Goal: Find specific page/section: Find specific page/section

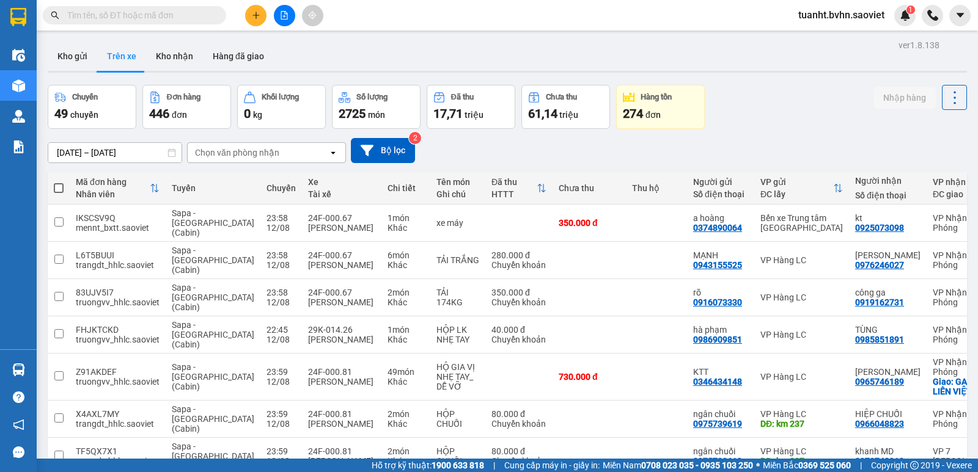
click at [231, 149] on div "Chọn văn phòng nhận" at bounding box center [237, 153] width 84 height 12
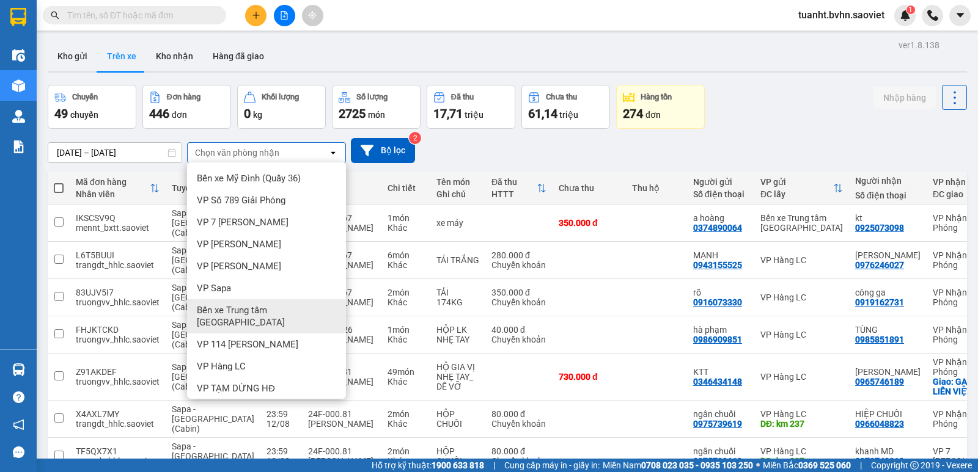
scroll to position [61, 0]
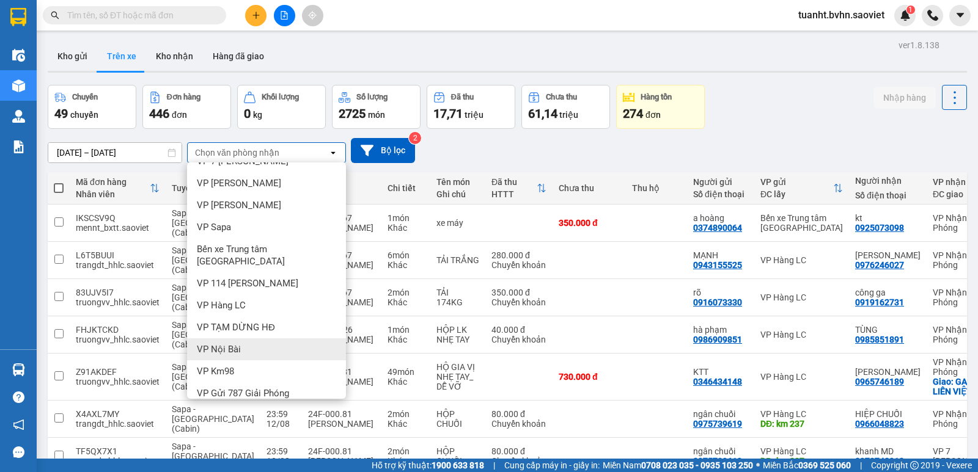
click at [224, 343] on span "VP Nội Bài" at bounding box center [219, 349] width 44 height 12
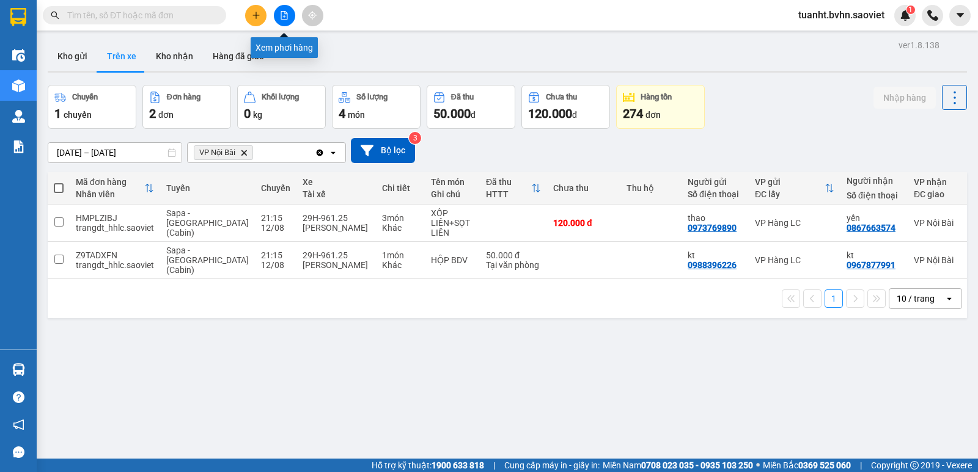
click at [280, 18] on icon "file-add" at bounding box center [284, 15] width 9 height 9
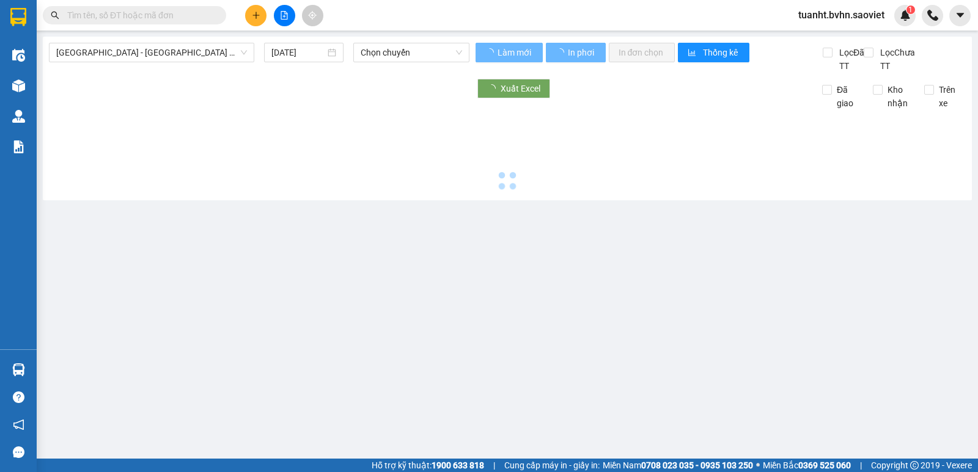
type input "[DATE]"
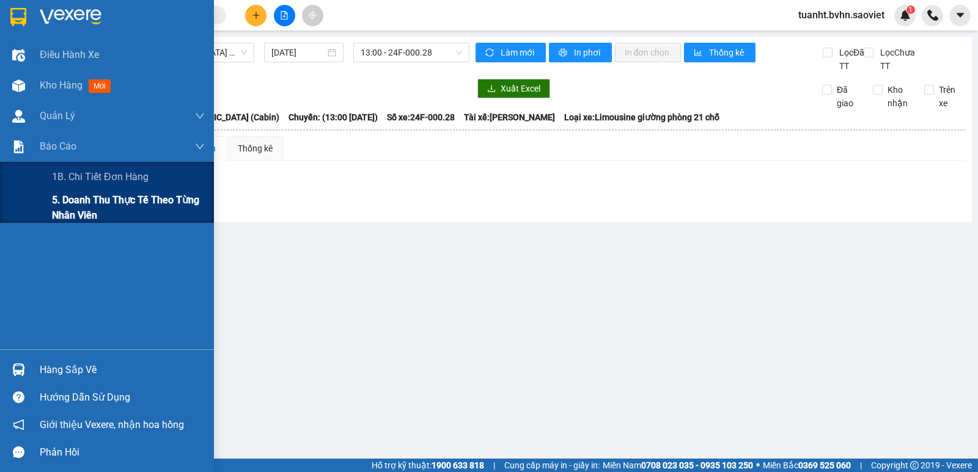
click at [98, 203] on span "5. Doanh thu thực tế theo từng nhân viên" at bounding box center [128, 207] width 153 height 31
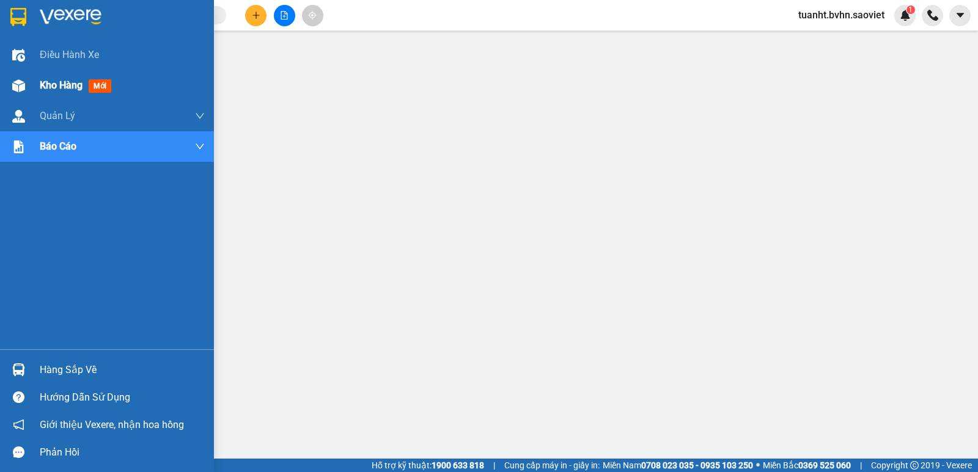
click at [46, 85] on span "Kho hàng" at bounding box center [61, 85] width 43 height 12
